Goal: Information Seeking & Learning: Learn about a topic

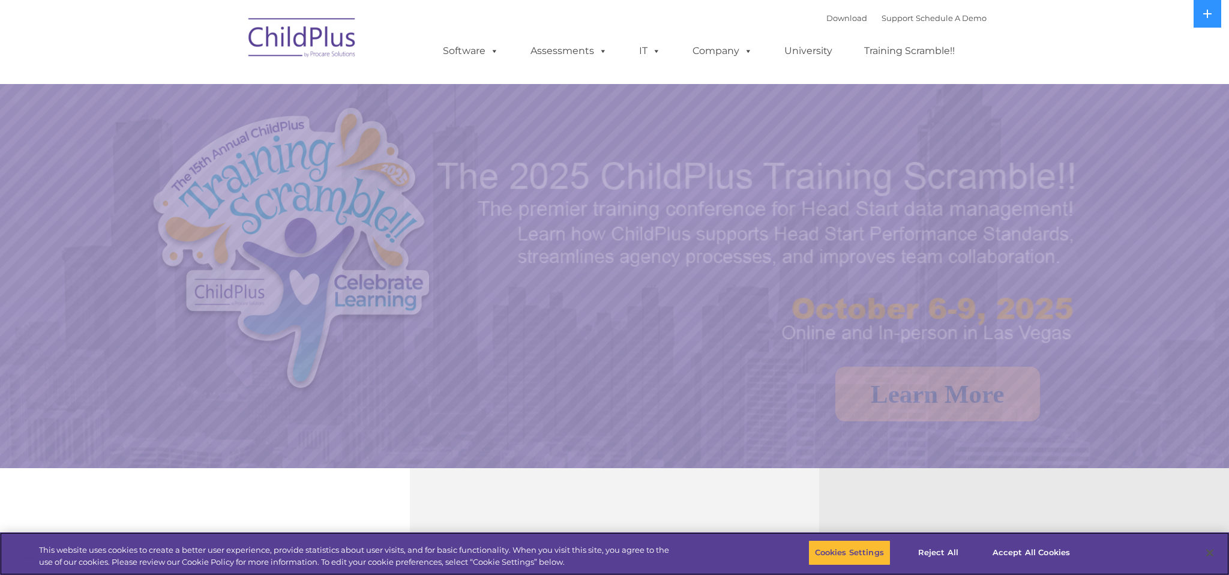
select select "MEDIUM"
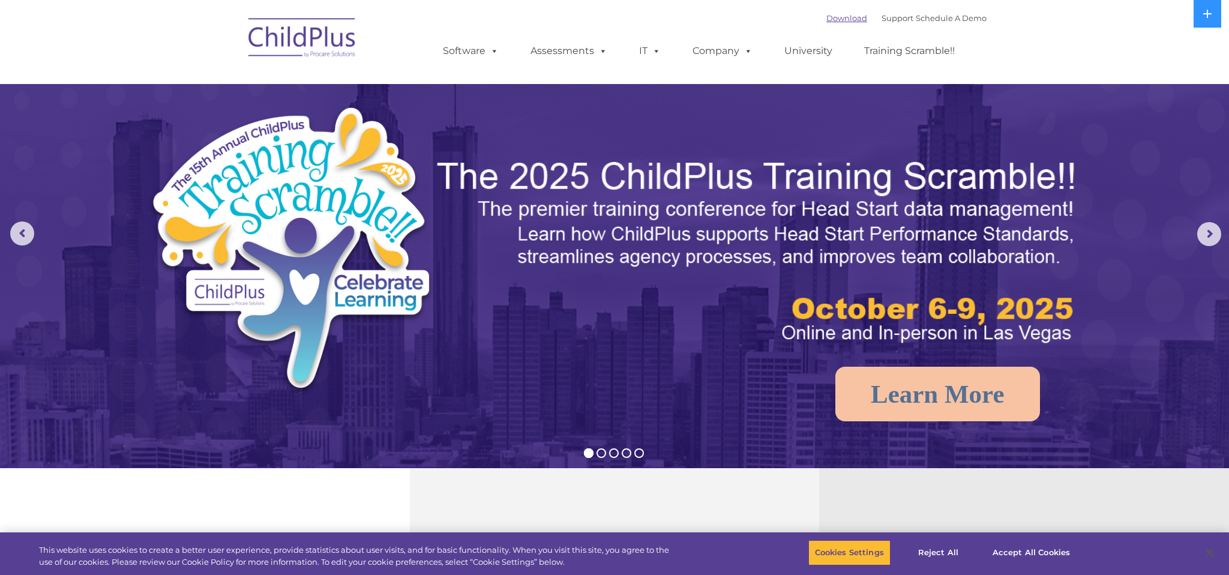
click at [844, 17] on link "Download" at bounding box center [846, 18] width 41 height 10
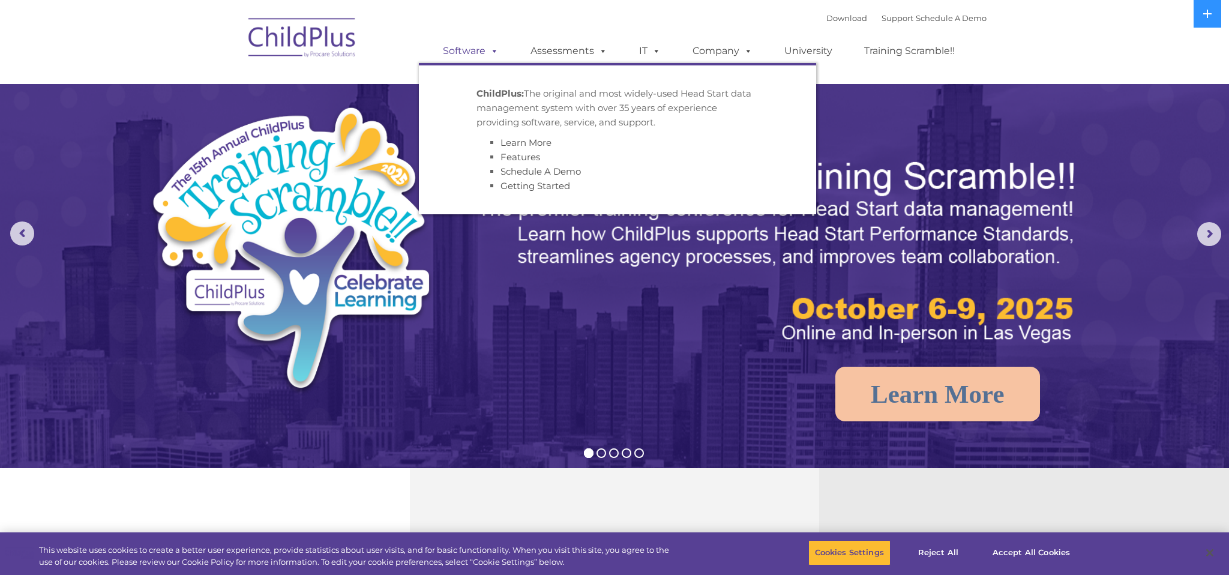
click at [468, 46] on link "Software" at bounding box center [471, 51] width 80 height 24
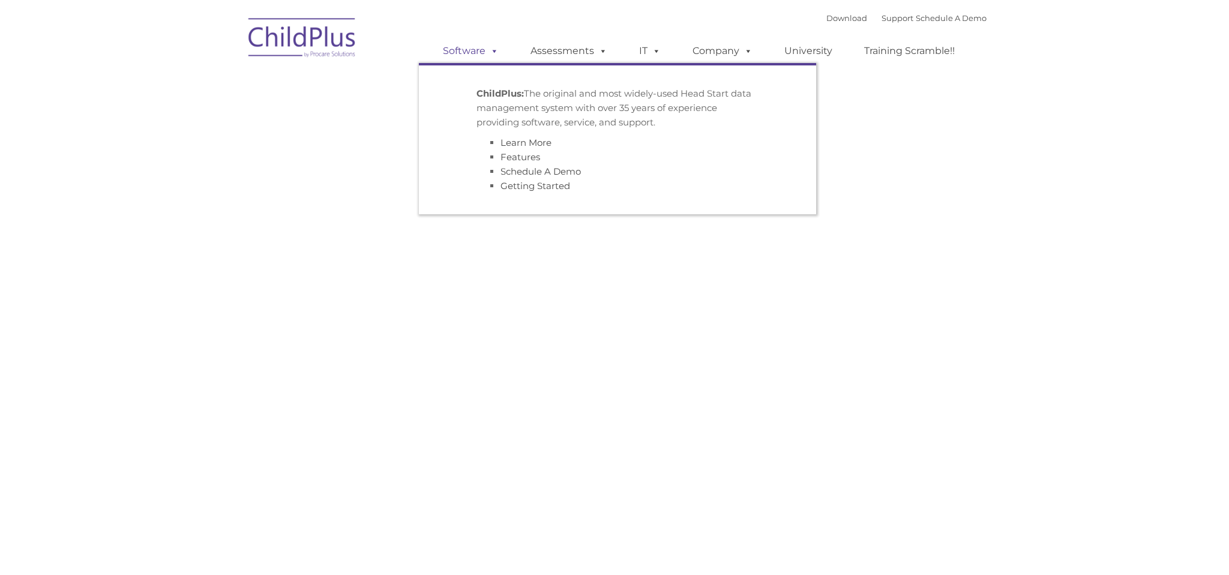
type input ""
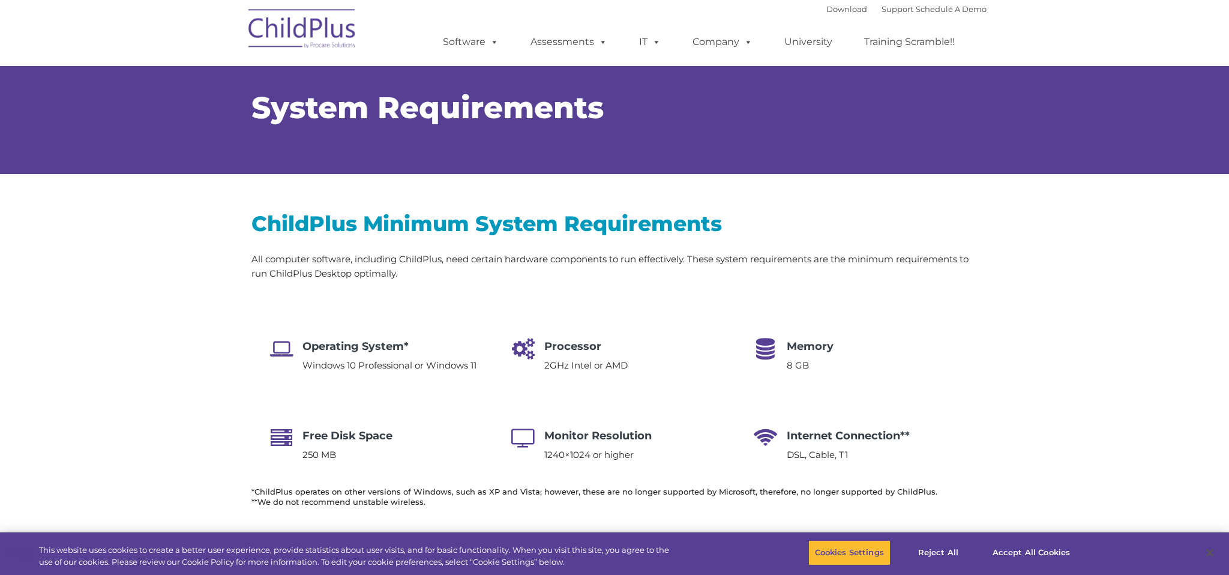
select select "MEDIUM"
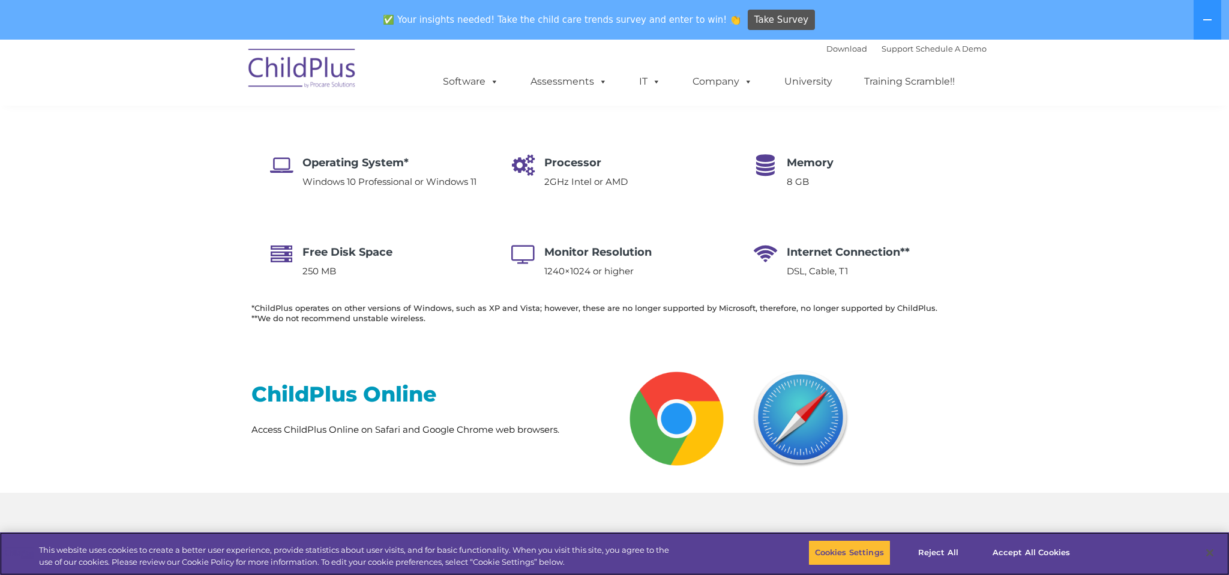
scroll to position [200, 0]
